Goal: Book appointment/travel/reservation

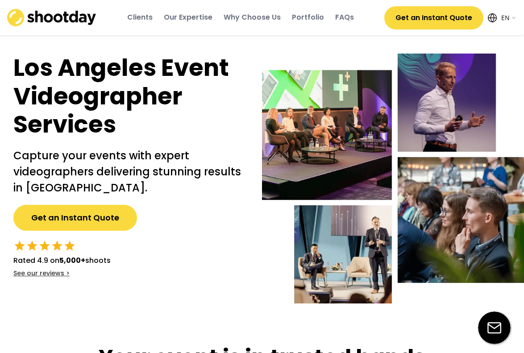
select select ""en""
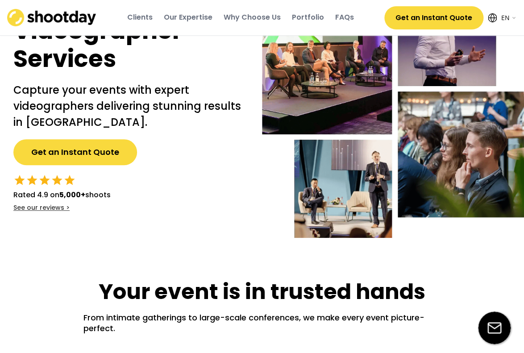
scroll to position [54, 0]
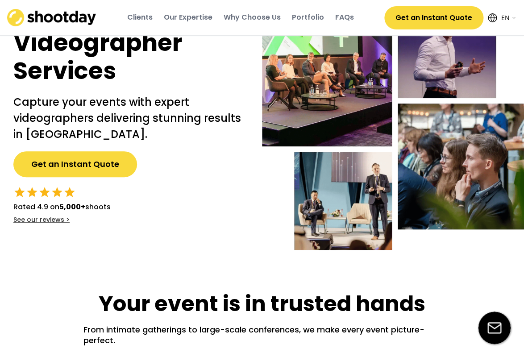
click at [104, 162] on button "Get an Instant Quote" at bounding box center [75, 164] width 124 height 26
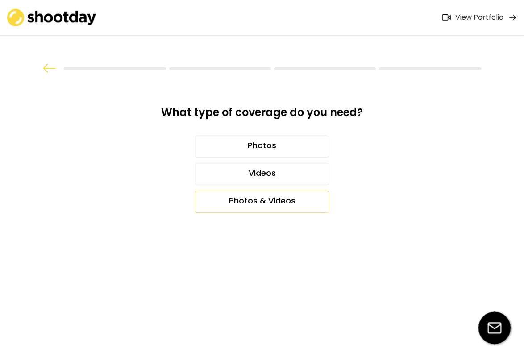
click at [280, 200] on div "Photos & Videos" at bounding box center [262, 202] width 134 height 22
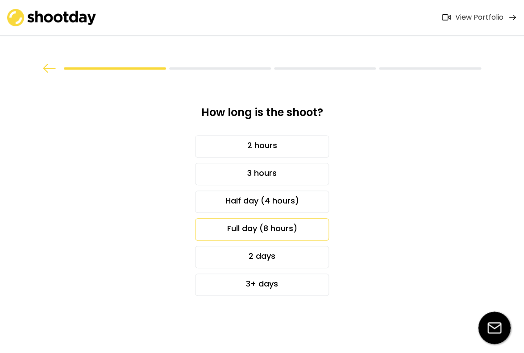
click at [290, 227] on div "Full day (8 hours)" at bounding box center [262, 229] width 134 height 22
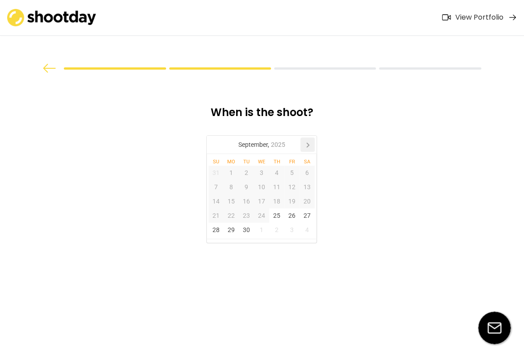
click at [311, 145] on icon at bounding box center [307, 144] width 14 height 14
click at [311, 173] on div "4" at bounding box center [307, 173] width 15 height 14
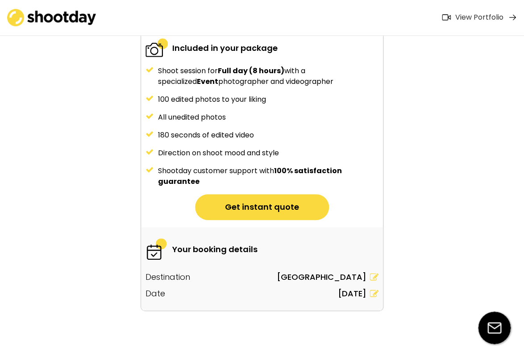
scroll to position [100, 0]
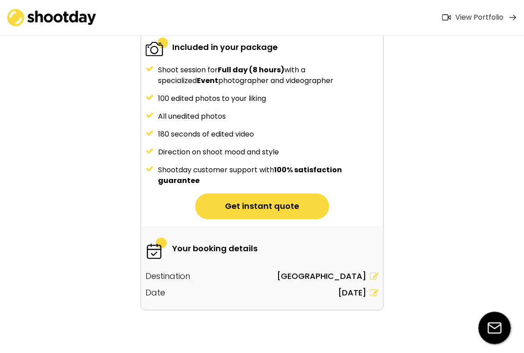
click at [277, 205] on button "Get instant quote" at bounding box center [262, 206] width 134 height 26
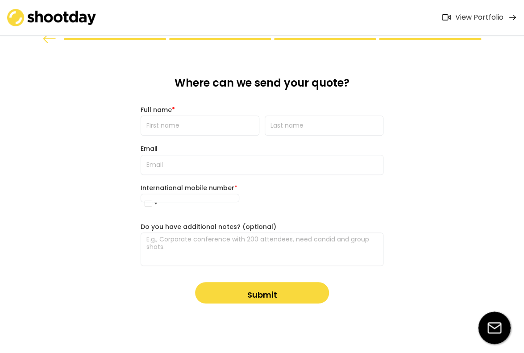
scroll to position [0, 0]
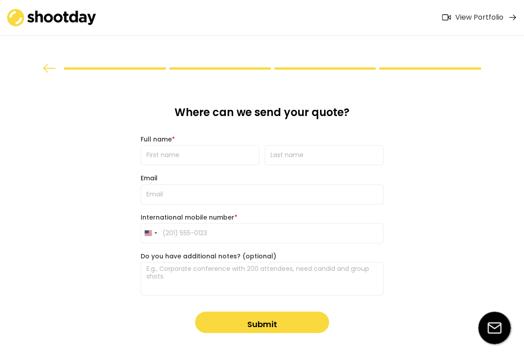
click at [215, 158] on input "input" at bounding box center [200, 155] width 119 height 20
type input "Melissa"
type input "Edwards"
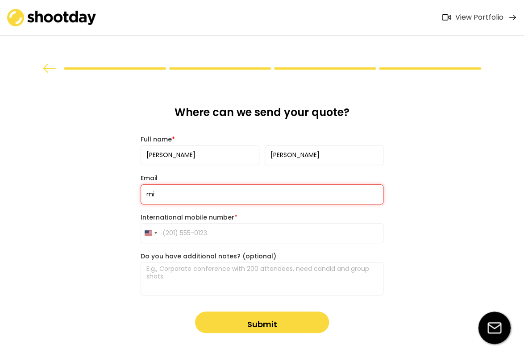
type input "m"
type input "info@calvarychapelcrenshaw.com"
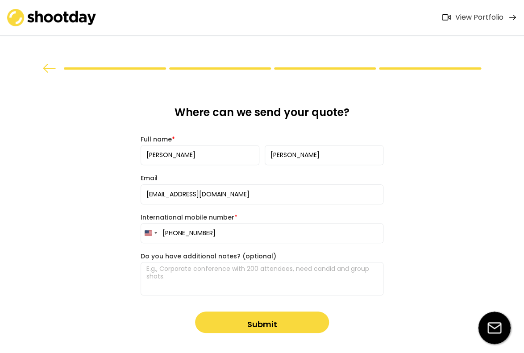
type input "(818) 458-9545"
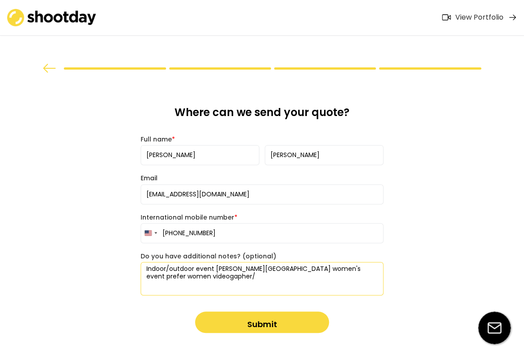
click at [168, 278] on textarea "Indoor/outdoor event Dockweiler beach women's event prefer women videogapher/" at bounding box center [262, 278] width 243 height 33
click at [195, 278] on textarea "Indoor/outdoor event Dockweiler beach women's event prefer women videographer/" at bounding box center [262, 278] width 243 height 33
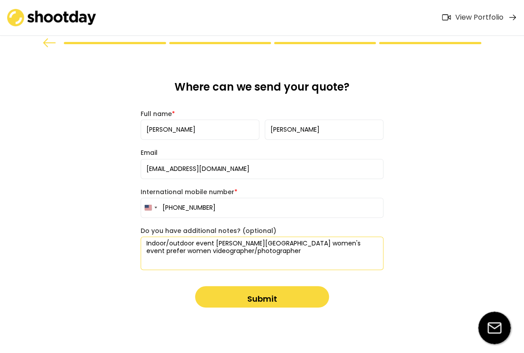
scroll to position [29, 0]
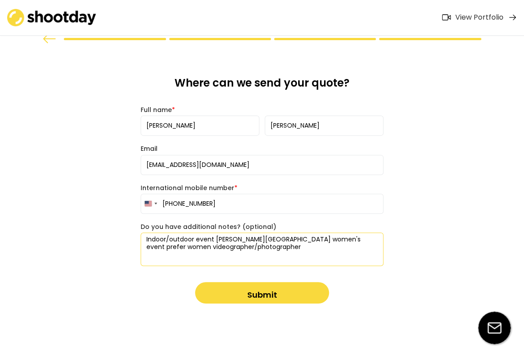
type textarea "Indoor/outdoor event Dockweiler beach women's event prefer women videographer/p…"
click at [262, 293] on button "Submit" at bounding box center [262, 292] width 134 height 21
